Goal: Information Seeking & Learning: Learn about a topic

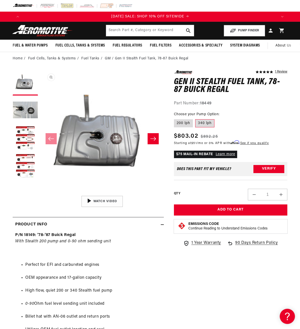
click at [40, 193] on button "Open media 1 in modal" at bounding box center [40, 193] width 0 height 0
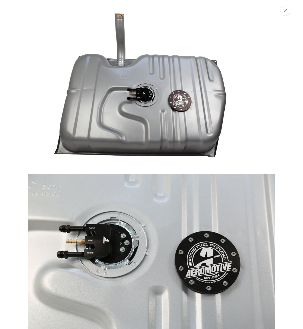
scroll to position [0, 258]
click at [288, 12] on button "Close" at bounding box center [285, 11] width 10 height 10
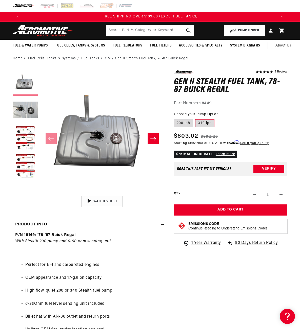
scroll to position [0, 0]
click at [25, 119] on button "Load image 2 in gallery view" at bounding box center [25, 110] width 25 height 25
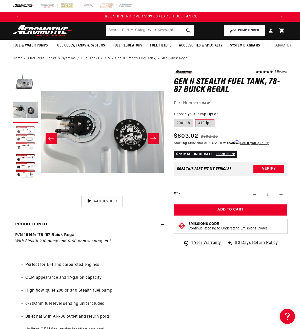
click at [24, 137] on button "Load image 3 in gallery view" at bounding box center [25, 138] width 25 height 25
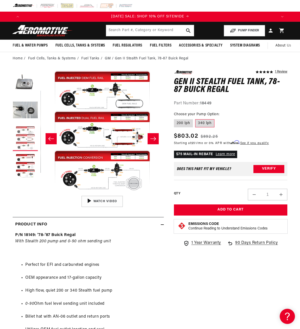
click at [27, 151] on button "Load image 3 in gallery view" at bounding box center [25, 138] width 25 height 25
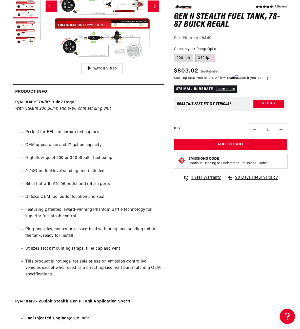
scroll to position [0, 254]
drag, startPoint x: 70, startPoint y: 164, endPoint x: 120, endPoint y: 165, distance: 49.8
click at [112, 162] on li "High flow, quiet 200 or 340 Stealth fuel pump" at bounding box center [93, 158] width 136 height 7
click at [122, 162] on li "High flow, quiet 200 or 340 Stealth fuel pump" at bounding box center [93, 158] width 136 height 7
drag, startPoint x: 29, startPoint y: 174, endPoint x: 66, endPoint y: 179, distance: 37.0
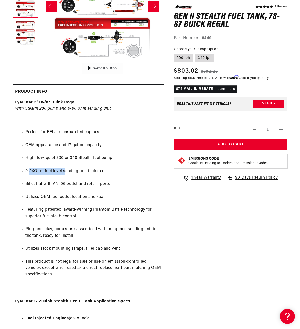
click at [65, 175] on li "0-90 Ohm fuel level sending unit included" at bounding box center [93, 171] width 136 height 7
click at [74, 182] on ul "Perfect for EFI and carbureted engines OEM appearance and 17-gallon capacity Hi…" at bounding box center [88, 204] width 146 height 162
drag, startPoint x: 46, startPoint y: 175, endPoint x: 122, endPoint y: 182, distance: 76.1
click at [122, 182] on ul "Perfect for EFI and carbureted engines OEM appearance and 17-gallon capacity Hi…" at bounding box center [88, 204] width 146 height 162
click at [127, 181] on ul "Perfect for EFI and carbureted engines OEM appearance and 17-gallon capacity Hi…" at bounding box center [88, 204] width 146 height 162
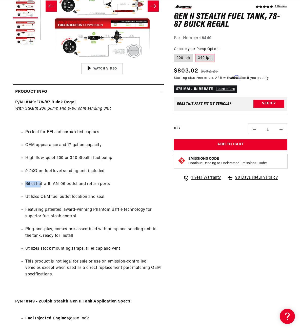
scroll to position [0, 508]
drag, startPoint x: 26, startPoint y: 189, endPoint x: 43, endPoint y: 190, distance: 18.0
click at [43, 188] on li "Billet hat with AN-06 outlet and return ports" at bounding box center [93, 184] width 136 height 7
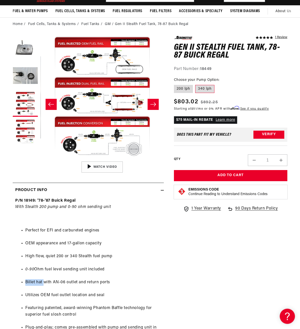
scroll to position [0, 0]
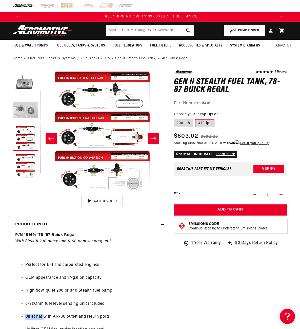
click at [32, 114] on button "Load image 2 in gallery view" at bounding box center [25, 110] width 25 height 25
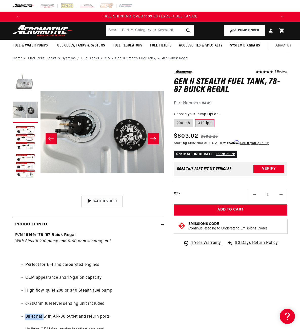
click at [28, 89] on button "Load image 1 in gallery view" at bounding box center [25, 82] width 25 height 25
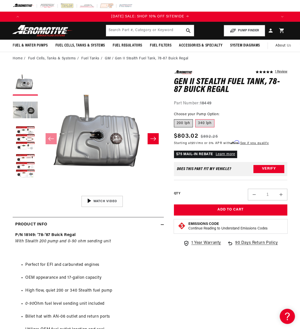
click at [182, 127] on label "200 lph" at bounding box center [183, 123] width 19 height 8
click at [175, 119] on input "200 lph" at bounding box center [175, 118] width 0 height 0
radio input "true"
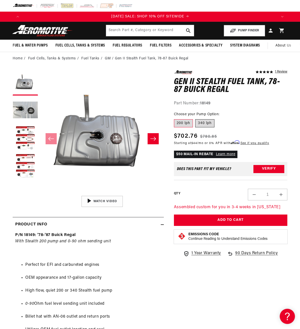
click at [203, 127] on label "340 lph" at bounding box center [204, 123] width 19 height 8
click at [195, 119] on input "340 lph" at bounding box center [195, 118] width 0 height 0
radio input "true"
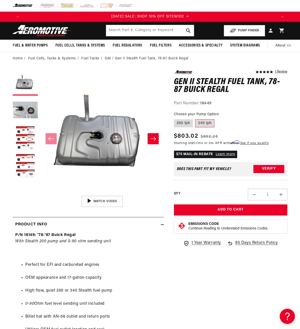
click at [235, 122] on fieldset "Choose your Pump Option: 200 lph 340 lph" at bounding box center [230, 120] width 113 height 16
click at [203, 94] on h1 "Gen II Stealth Fuel Tank, 78-87 Buick Regal" at bounding box center [230, 86] width 113 height 16
drag, startPoint x: 194, startPoint y: 280, endPoint x: 195, endPoint y: 277, distance: 3.3
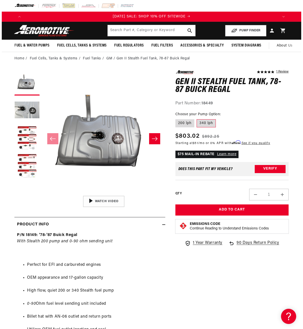
scroll to position [0, 0]
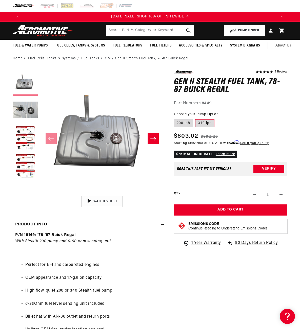
drag, startPoint x: 218, startPoint y: 93, endPoint x: 242, endPoint y: 98, distance: 24.7
click at [218, 93] on h1 "Gen II Stealth Fuel Tank, 78-87 Buick Regal" at bounding box center [230, 86] width 113 height 16
drag, startPoint x: 242, startPoint y: 98, endPoint x: 173, endPoint y: 94, distance: 69.2
click at [206, 94] on h1 "Gen II Stealth Fuel Tank, 78-87 Buick Regal" at bounding box center [230, 86] width 113 height 16
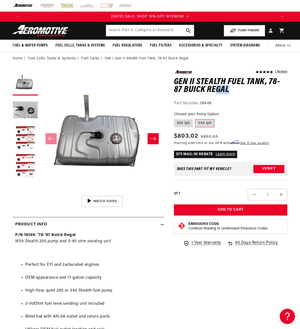
drag, startPoint x: 227, startPoint y: 95, endPoint x: 269, endPoint y: 96, distance: 41.5
click at [269, 94] on h1 "Gen II Stealth Fuel Tank, 78-87 Buick Regal" at bounding box center [230, 86] width 113 height 16
click at [271, 98] on div "5.0 star rating 1 Review Gen II Stealth Fuel Tank, 78-87 Buick Regal Gen II Ste…" at bounding box center [230, 88] width 113 height 36
click at [40, 193] on button "Open media 1 in modal" at bounding box center [40, 193] width 0 height 0
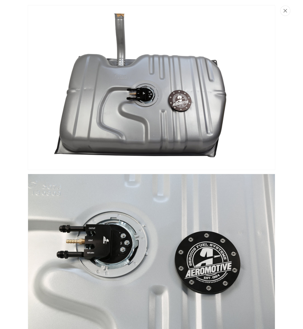
click at [284, 13] on button "Close" at bounding box center [285, 11] width 10 height 10
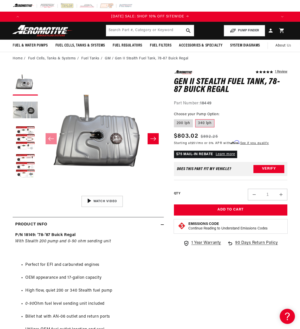
click at [249, 128] on fieldset "Choose your Pump Option: 200 lph 340 lph" at bounding box center [230, 120] width 113 height 16
click at [254, 119] on fieldset "Choose your Pump Option: 200 lph 340 lph" at bounding box center [230, 120] width 113 height 16
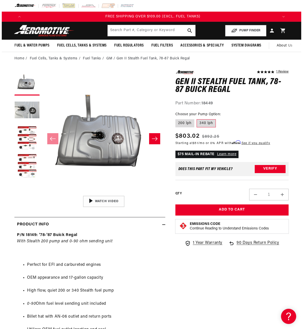
scroll to position [0, 508]
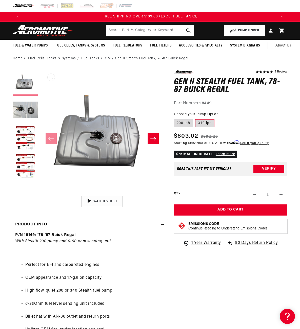
click at [40, 193] on button "Open media 1 in modal" at bounding box center [40, 193] width 0 height 0
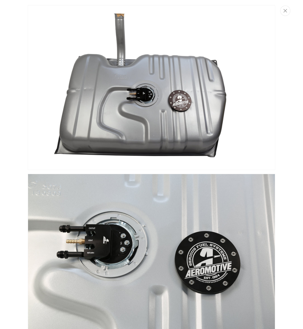
scroll to position [0, 515]
